Goal: Task Accomplishment & Management: Manage account settings

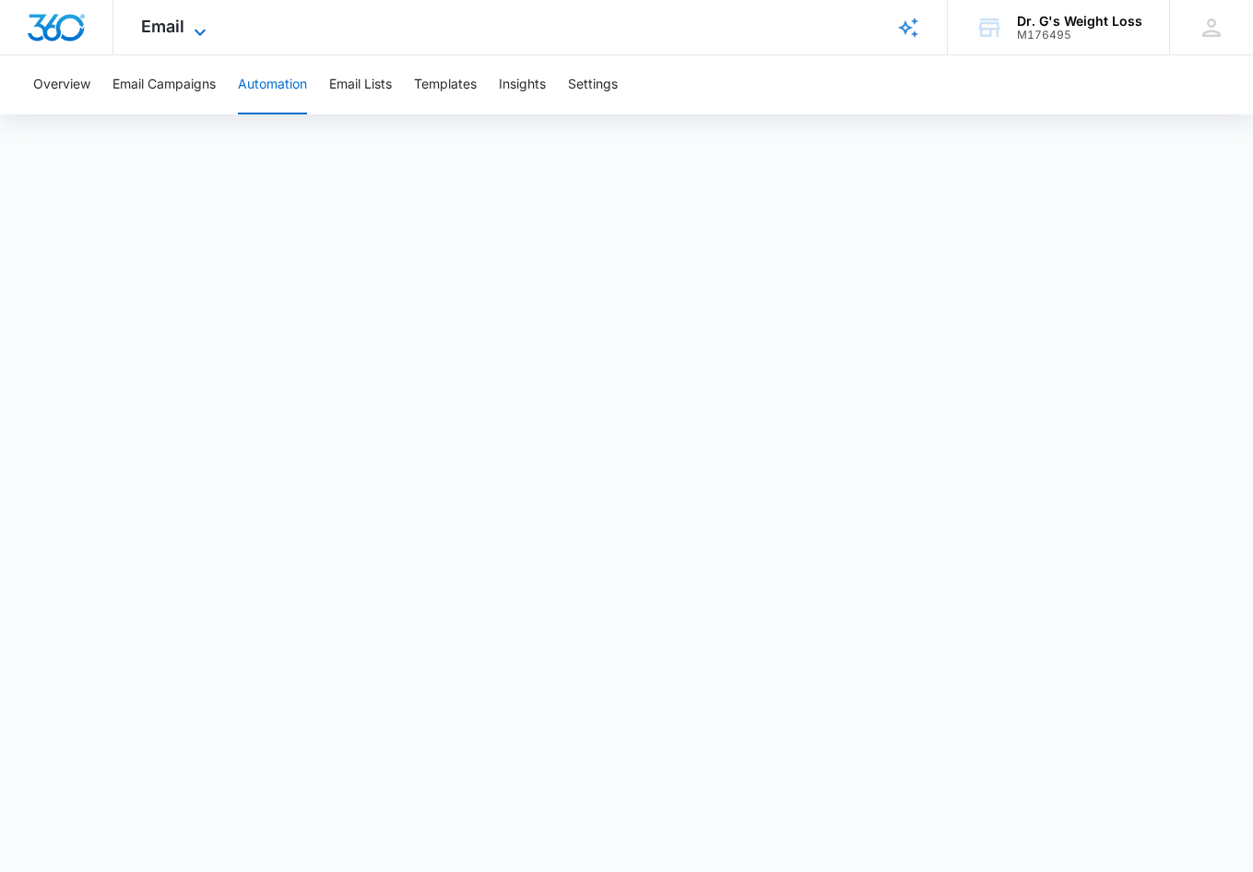
click at [171, 30] on span "Email" at bounding box center [162, 26] width 43 height 19
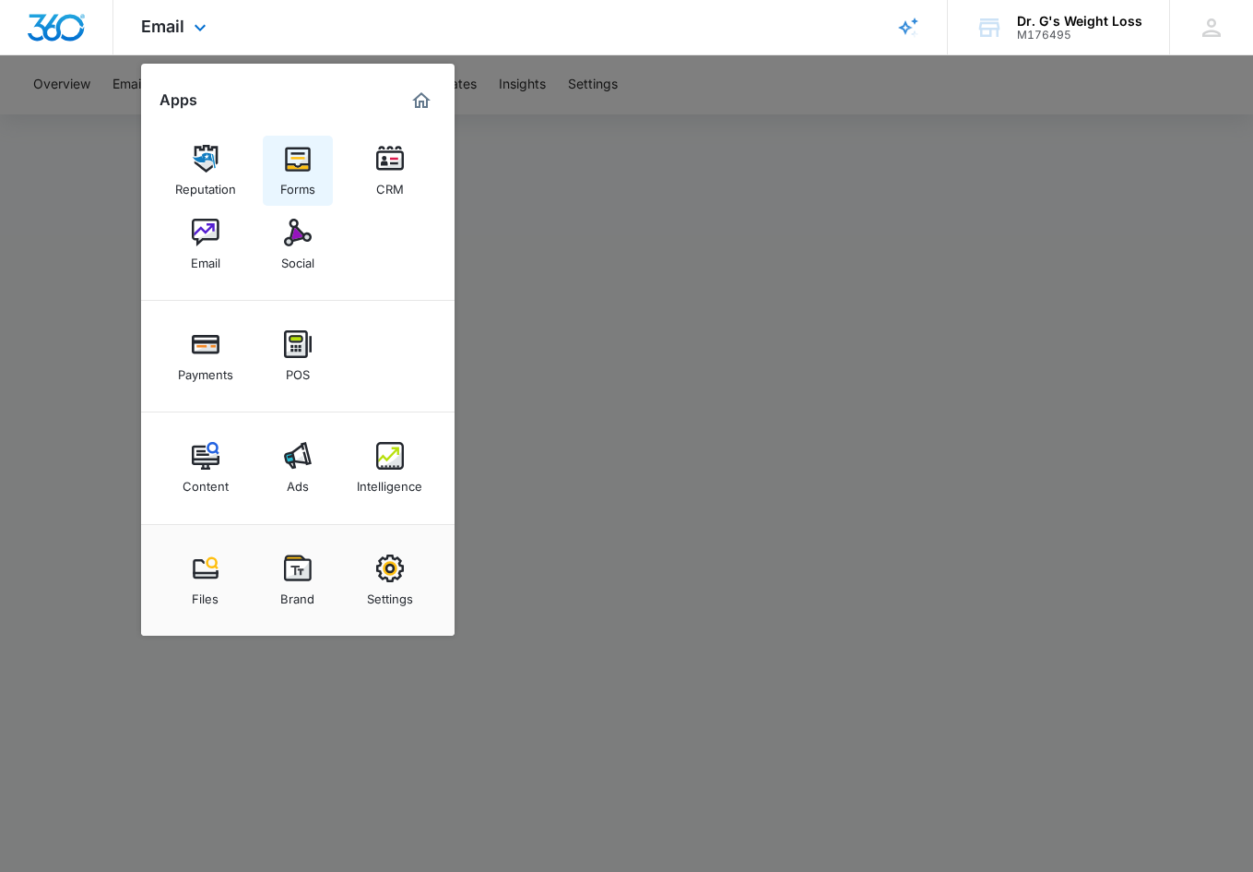
click at [293, 160] on img at bounding box center [298, 159] width 28 height 28
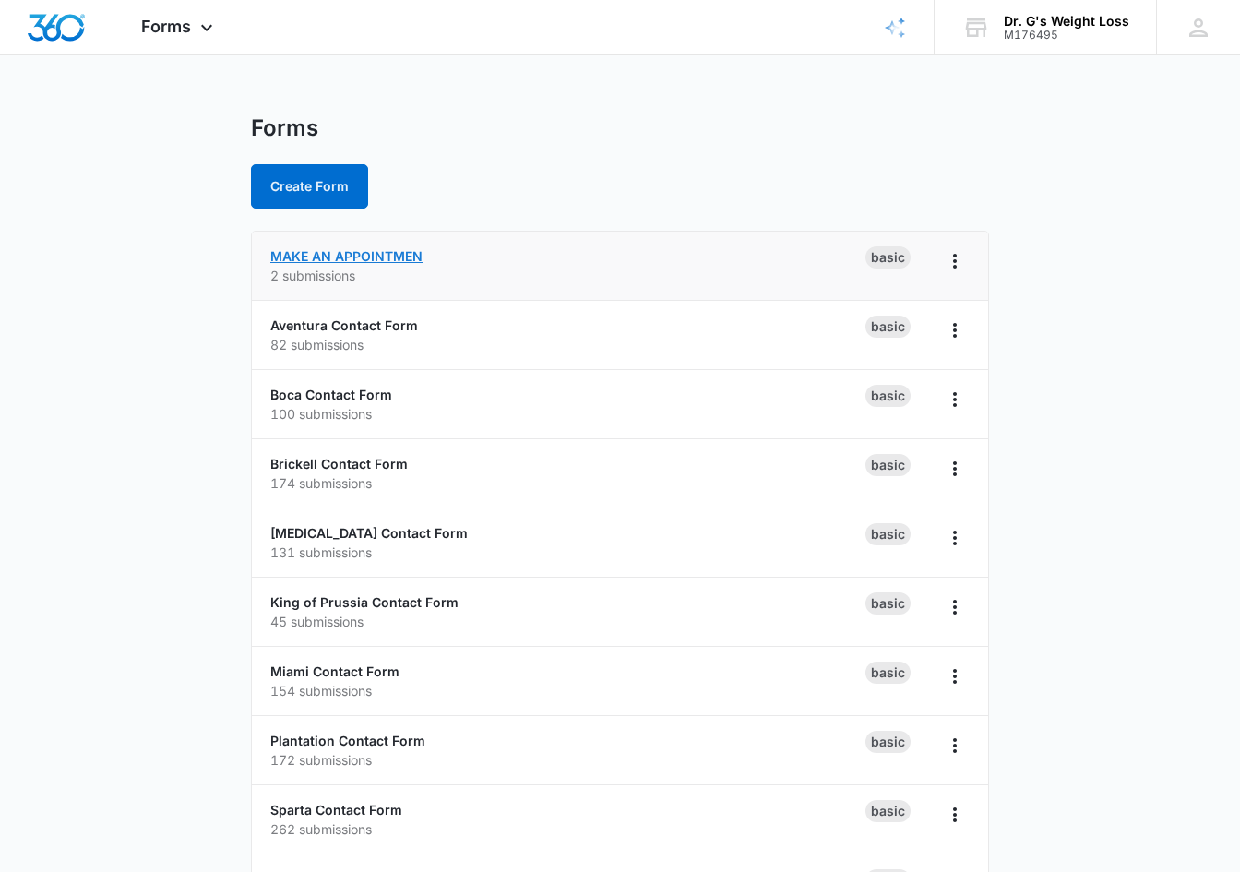
click at [380, 255] on link "MAKE AN APPOINTMEN" at bounding box center [346, 256] width 152 height 16
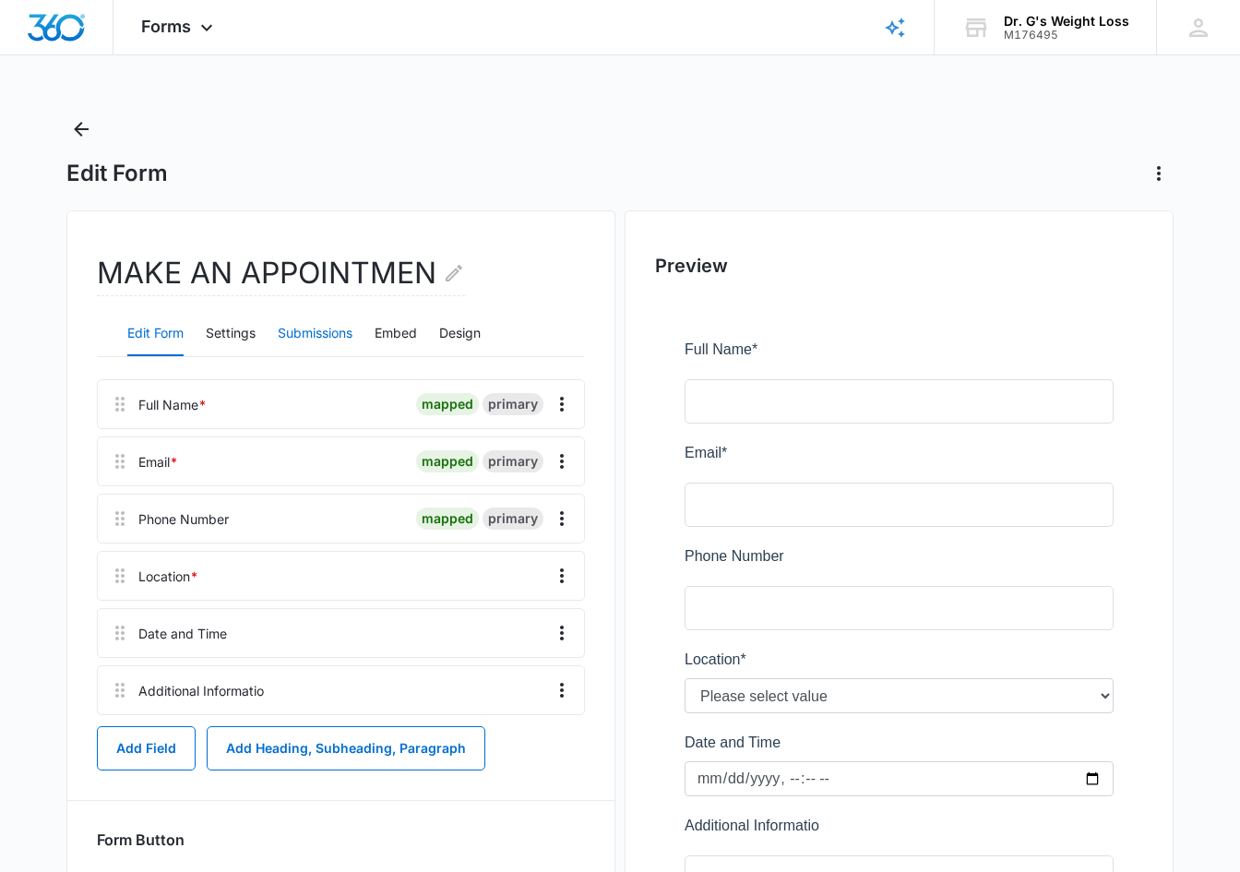
click at [301, 331] on button "Submissions" at bounding box center [315, 334] width 75 height 44
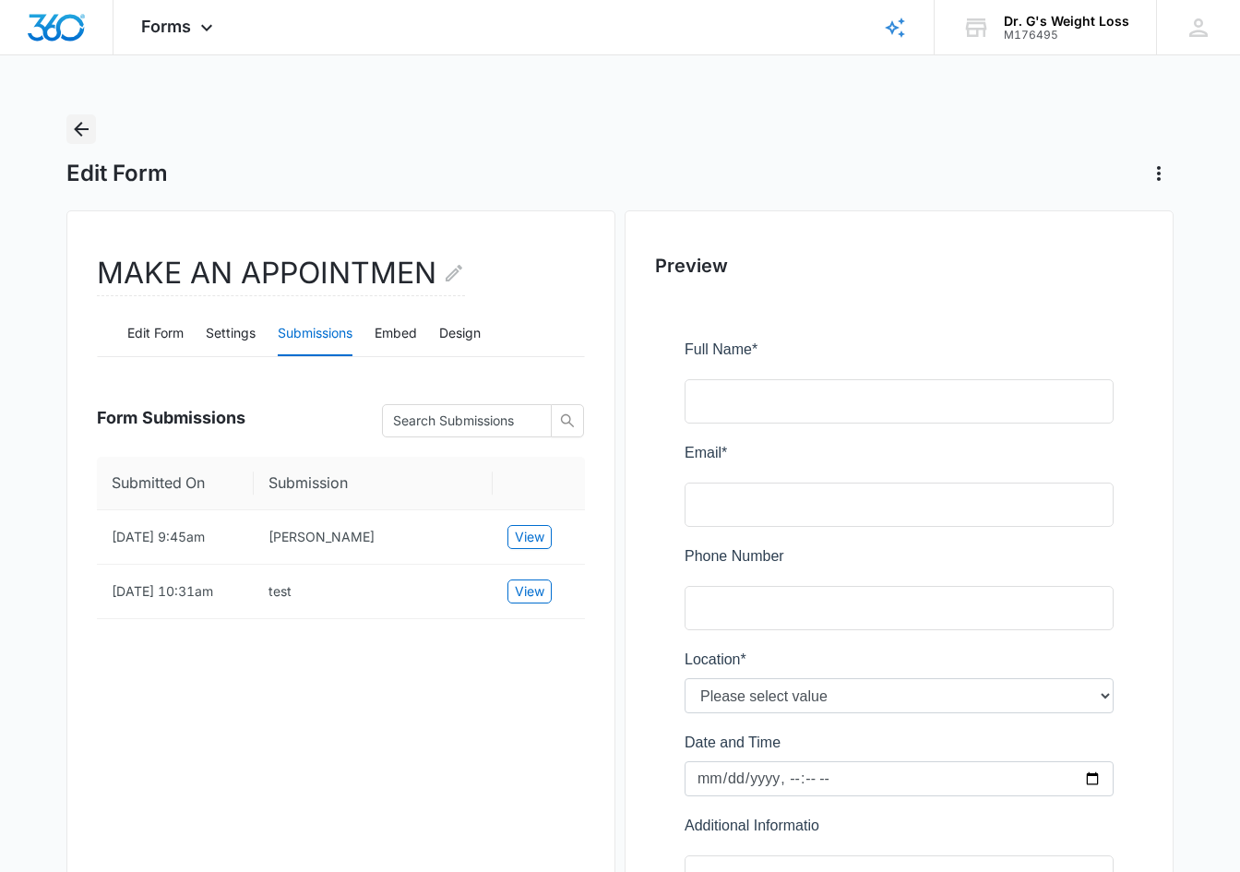
click at [80, 127] on icon "Back" at bounding box center [81, 129] width 22 height 22
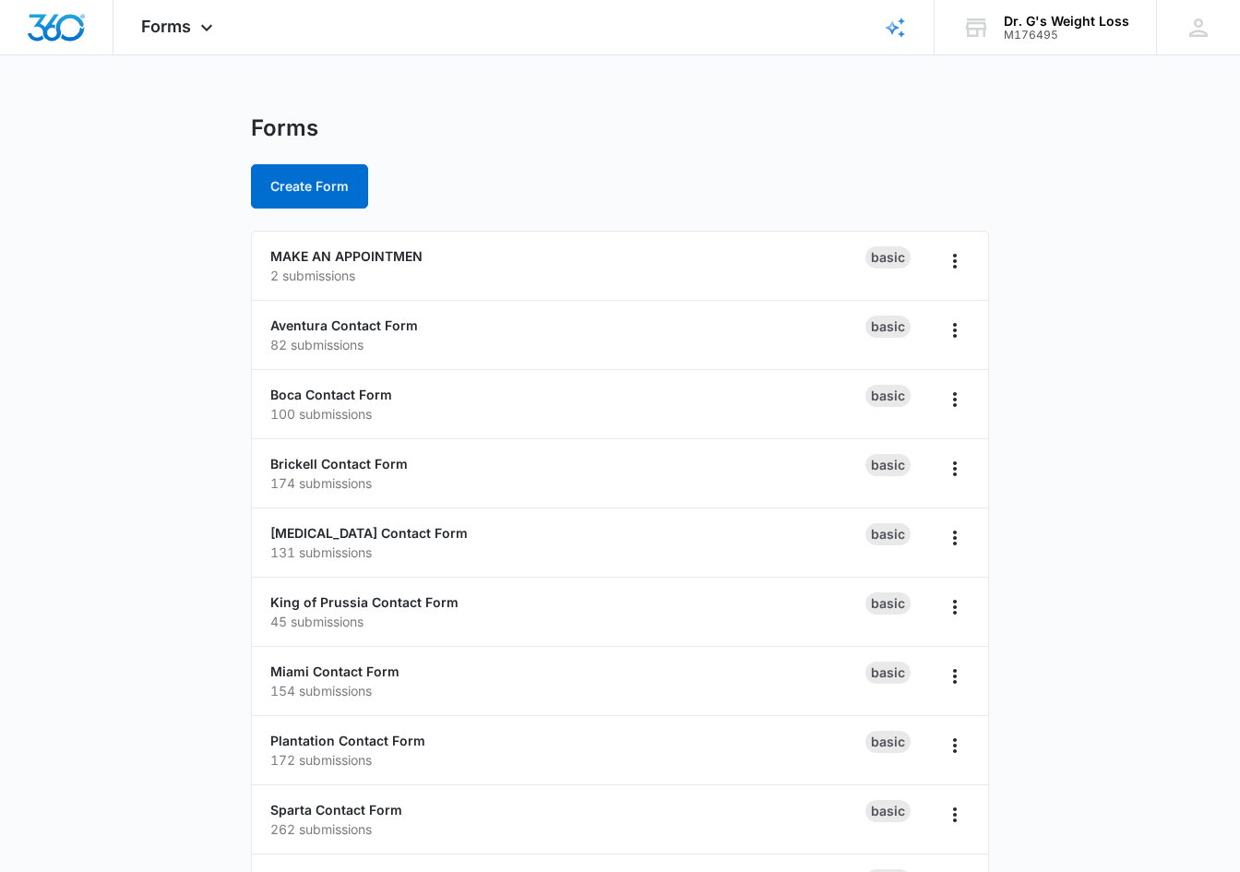
click at [526, 153] on div "Forms Create Form" at bounding box center [620, 161] width 738 height 94
click at [602, 152] on div "Forms Create Form" at bounding box center [620, 161] width 738 height 94
click at [161, 347] on main "Forms Create Form MAKE AN APPOINTMEN 2 submissions Basic Aventura Contact Form …" at bounding box center [620, 668] width 1240 height 1108
click at [131, 347] on main "Forms Create Form MAKE AN APPOINTMEN 2 submissions Basic Aventura Contact Form …" at bounding box center [620, 668] width 1240 height 1108
